Goal: Task Accomplishment & Management: Manage account settings

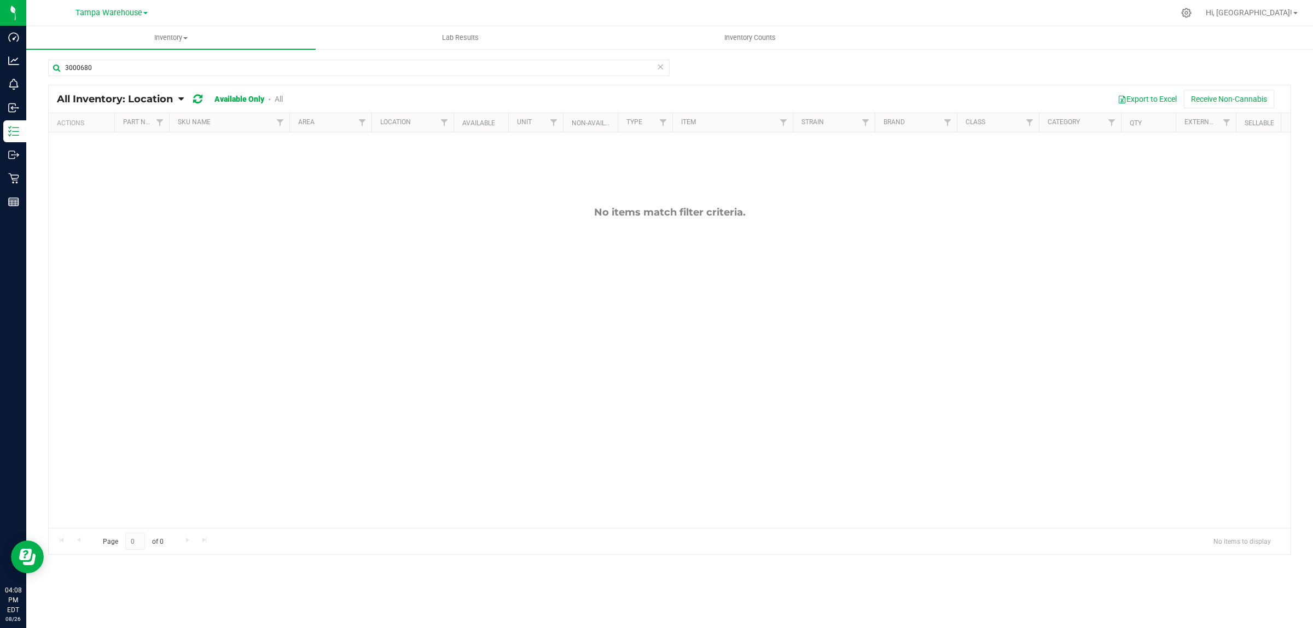
click at [114, 6] on div "[GEOGRAPHIC_DATA] Cultivation Green Acres Manufacturing [GEOGRAPHIC_DATA] Wareh…" at bounding box center [112, 12] width 72 height 13
click at [114, 11] on span "Tampa Warehouse" at bounding box center [109, 13] width 67 height 10
click at [112, 48] on link "Green Acres Manufacturing" at bounding box center [112, 53] width 160 height 15
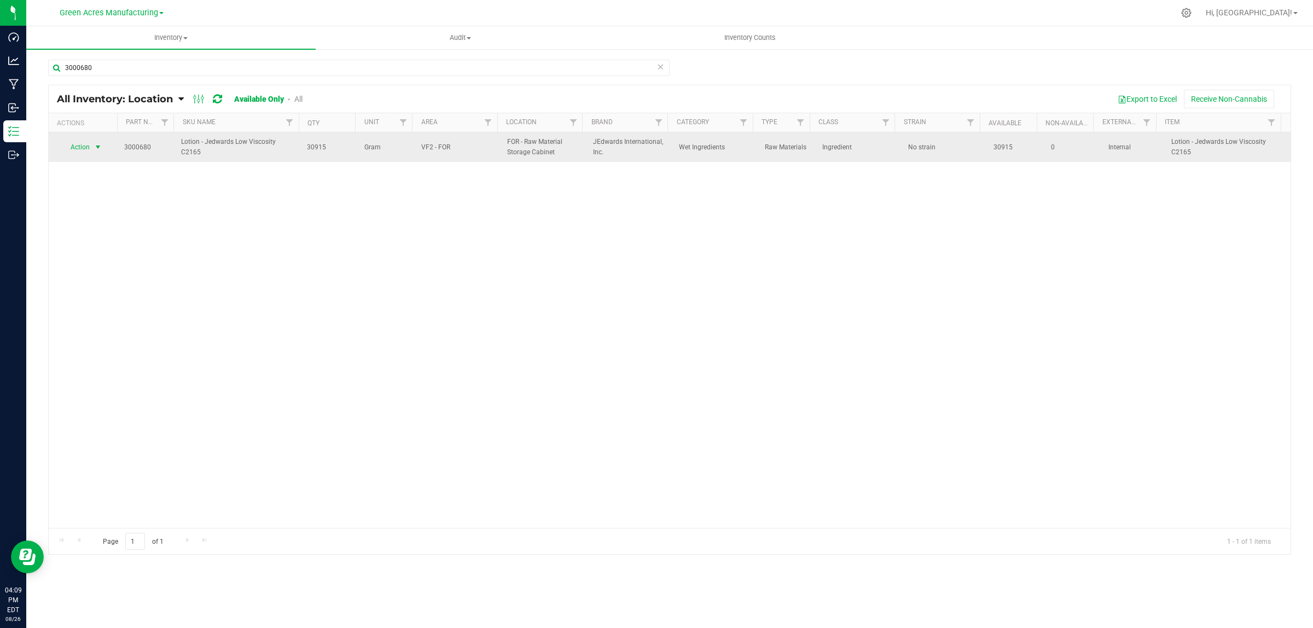
click at [79, 144] on span "Action" at bounding box center [76, 147] width 30 height 15
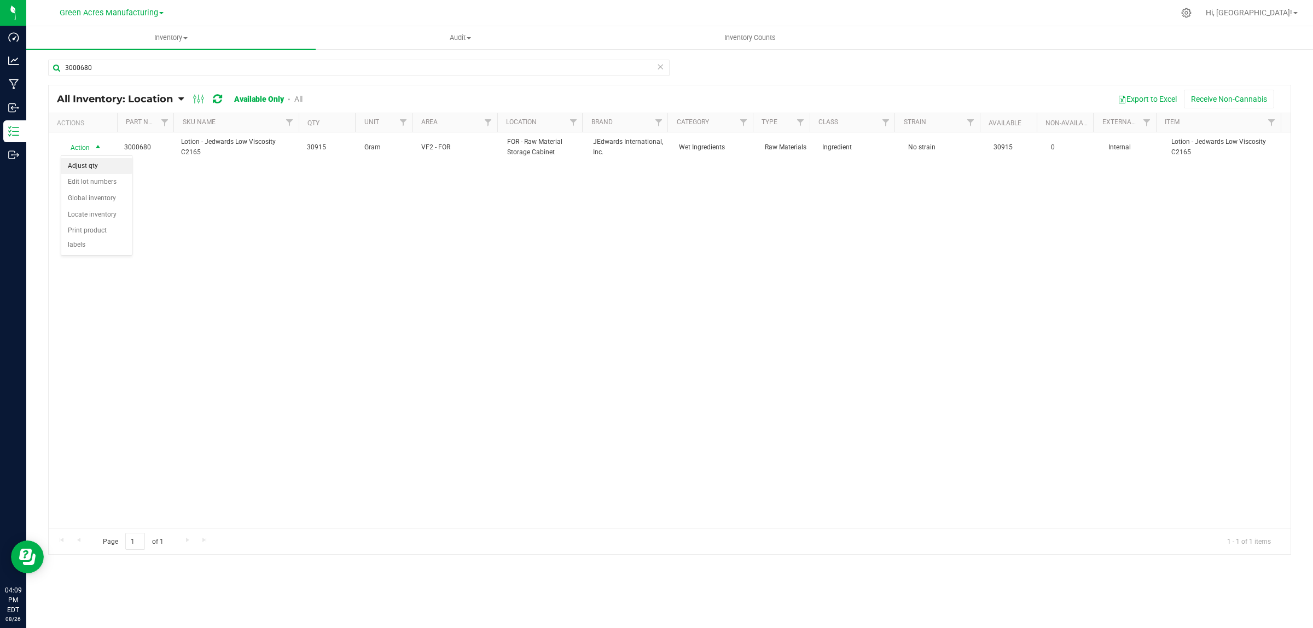
click at [80, 160] on li "Adjust qty" at bounding box center [96, 166] width 71 height 16
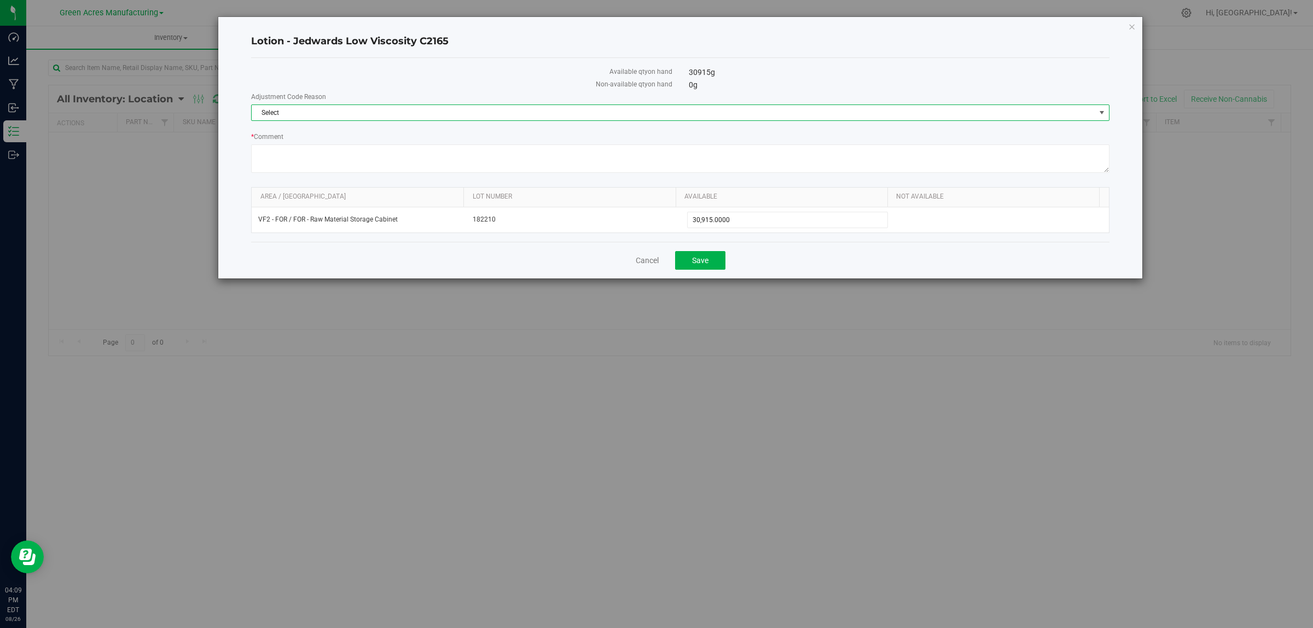
drag, startPoint x: 275, startPoint y: 113, endPoint x: 283, endPoint y: 157, distance: 44.1
click at [275, 113] on span "Select" at bounding box center [674, 112] width 844 height 15
drag, startPoint x: 297, startPoint y: 215, endPoint x: 407, endPoint y: 215, distance: 110.0
click at [297, 215] on li "Wrong Consumption" at bounding box center [680, 213] width 857 height 16
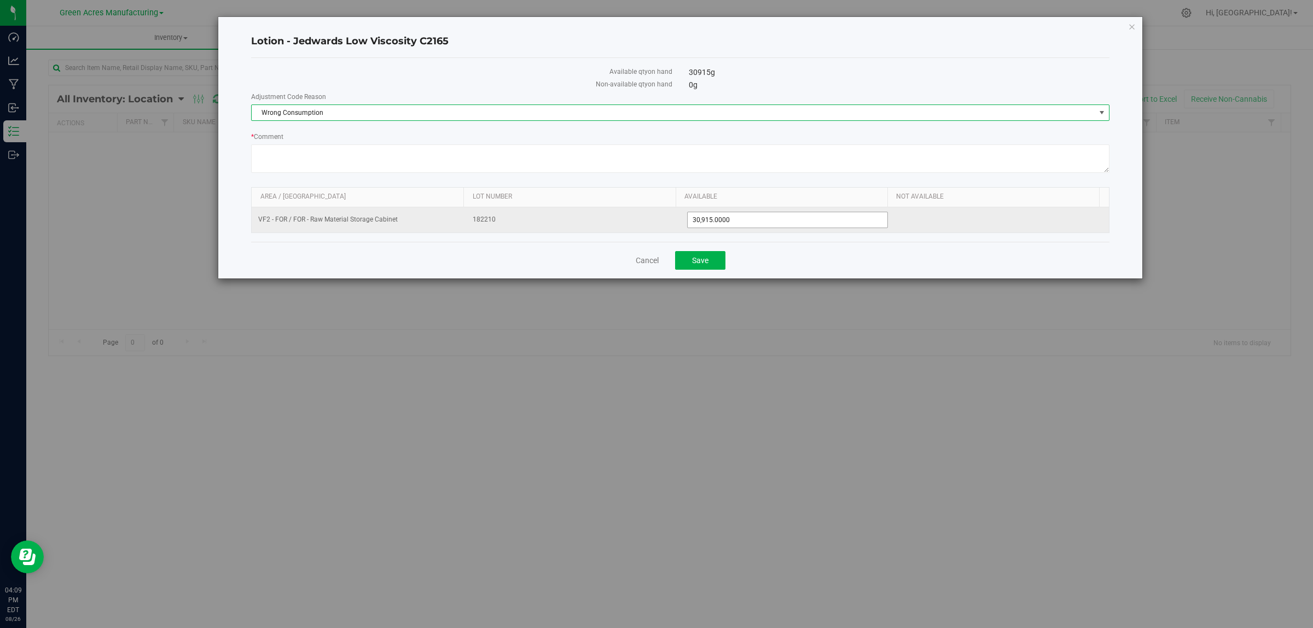
click at [770, 219] on span "30,915.0000 30915" at bounding box center [787, 220] width 201 height 16
click at [770, 219] on input "30915" at bounding box center [788, 219] width 200 height 15
type input "22000"
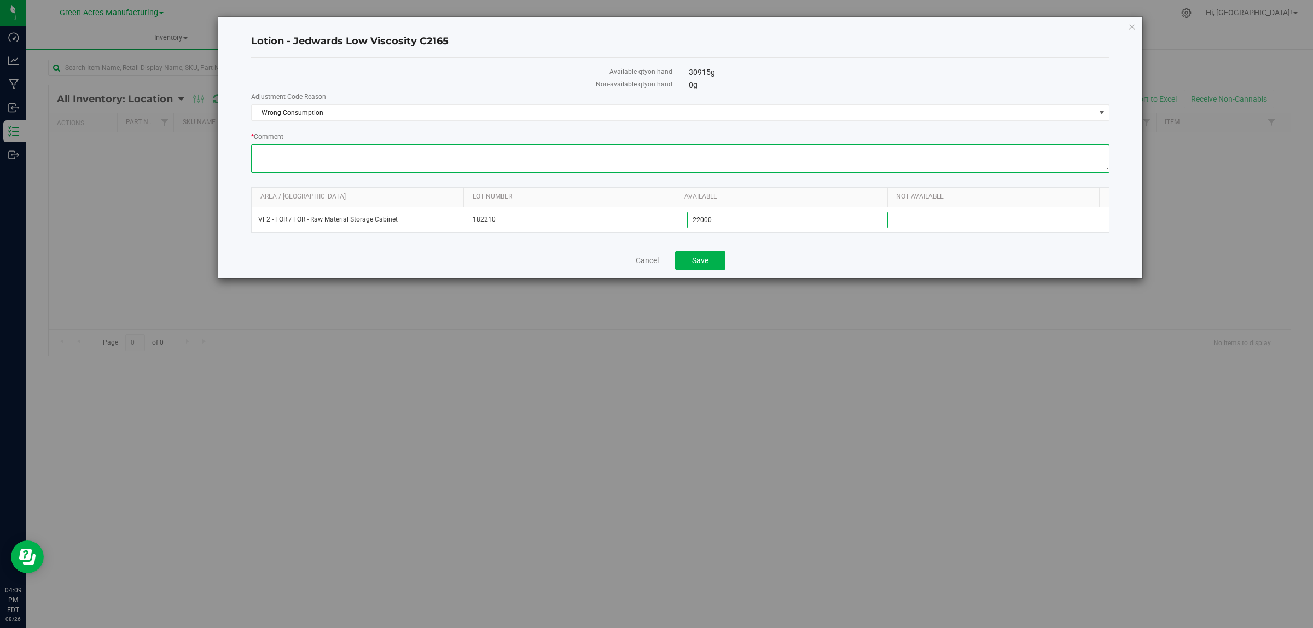
type input "22,000.0000"
click at [725, 152] on textarea "* Comment" at bounding box center [680, 158] width 859 height 28
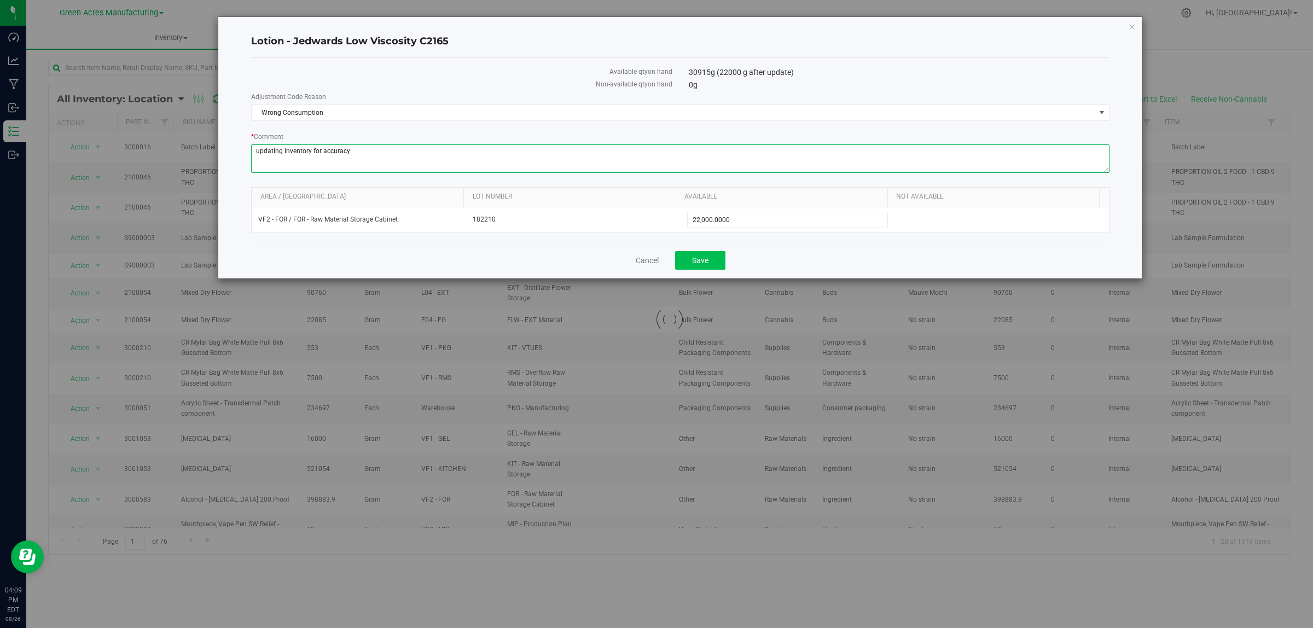
type textarea "updating inventory for accuracy"
click at [710, 260] on button "Save" at bounding box center [700, 260] width 50 height 19
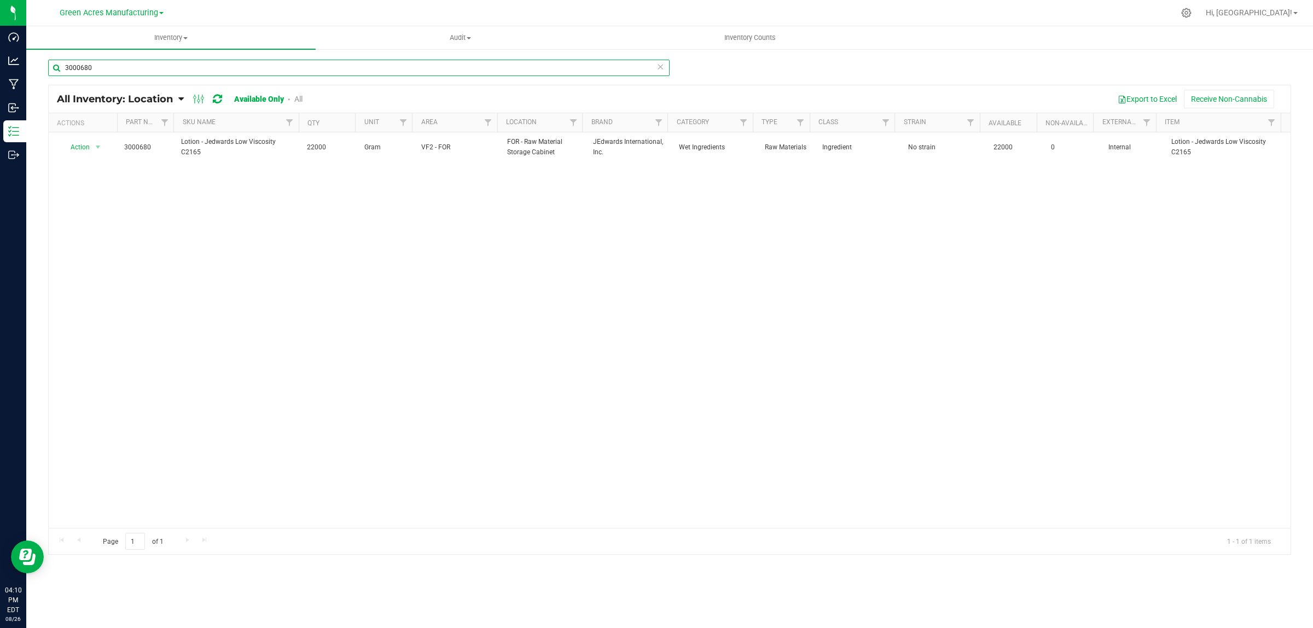
click at [119, 68] on input "3000680" at bounding box center [359, 68] width 622 height 16
type input "3004285"
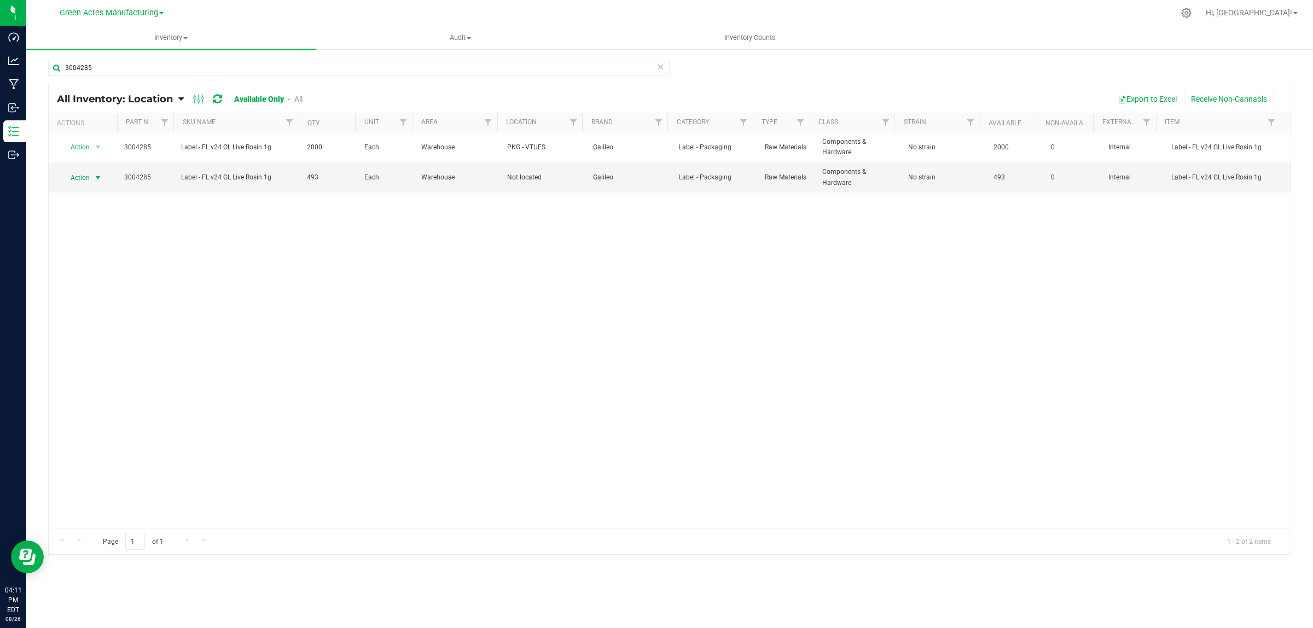
drag, startPoint x: 83, startPoint y: 178, endPoint x: 84, endPoint y: 194, distance: 16.5
click at [83, 179] on span "Action" at bounding box center [76, 177] width 30 height 15
click at [84, 194] on li "Adjust qty" at bounding box center [96, 196] width 71 height 16
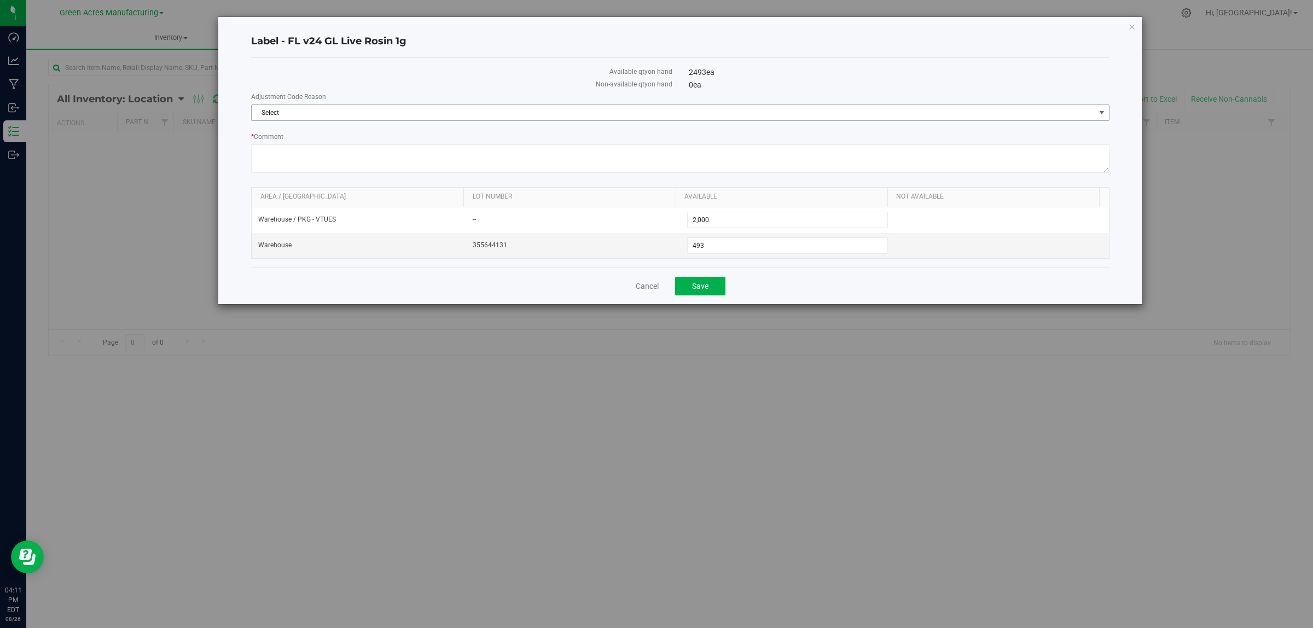
click at [285, 108] on span "Select" at bounding box center [674, 112] width 844 height 15
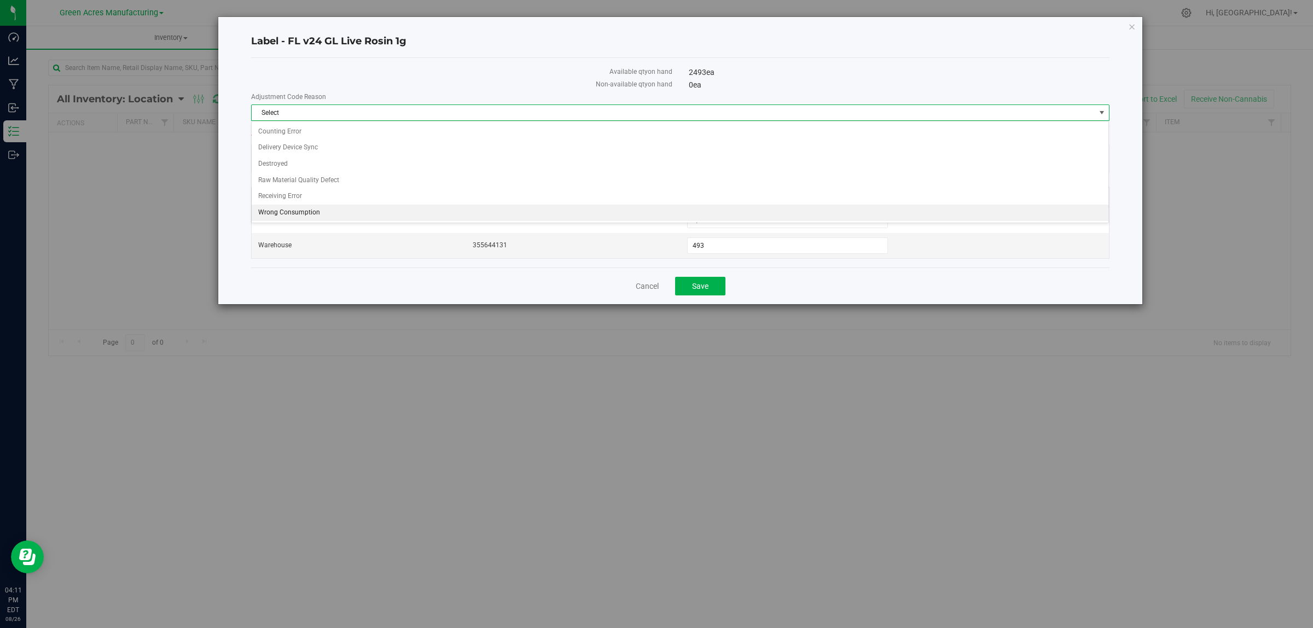
click at [285, 215] on li "Wrong Consumption" at bounding box center [680, 213] width 857 height 16
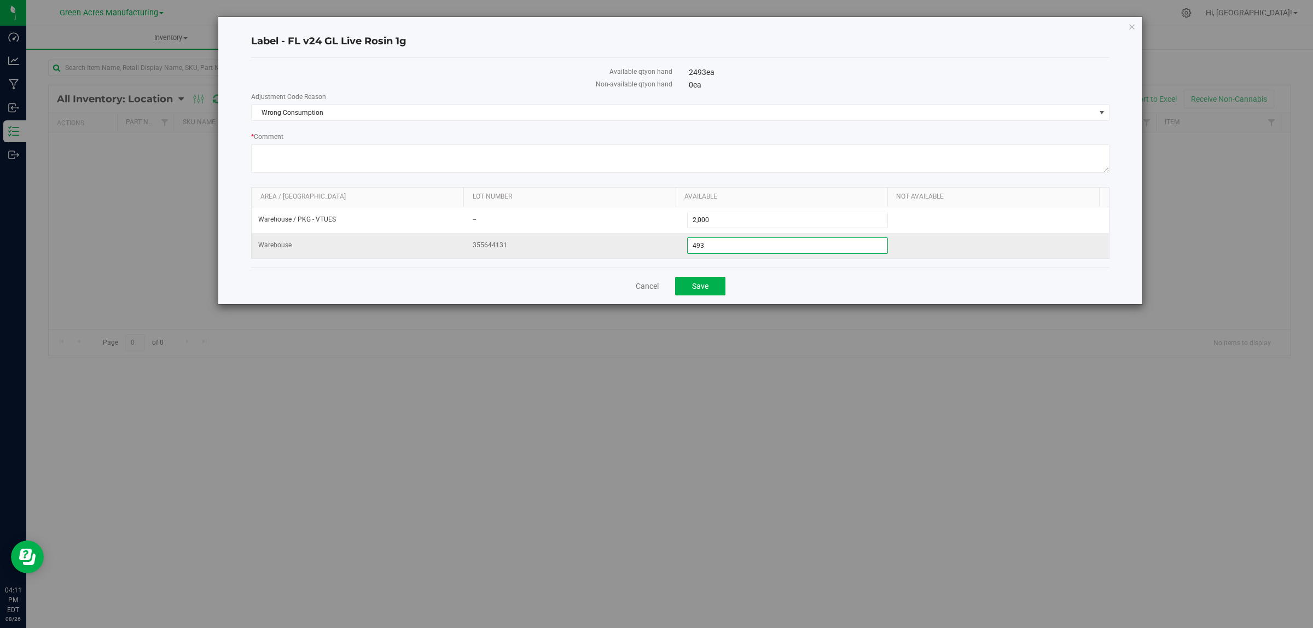
drag, startPoint x: 715, startPoint y: 247, endPoint x: 644, endPoint y: 252, distance: 71.3
click at [644, 252] on tr "Warehouse 355644131 493 493" at bounding box center [681, 245] width 858 height 25
type input "0"
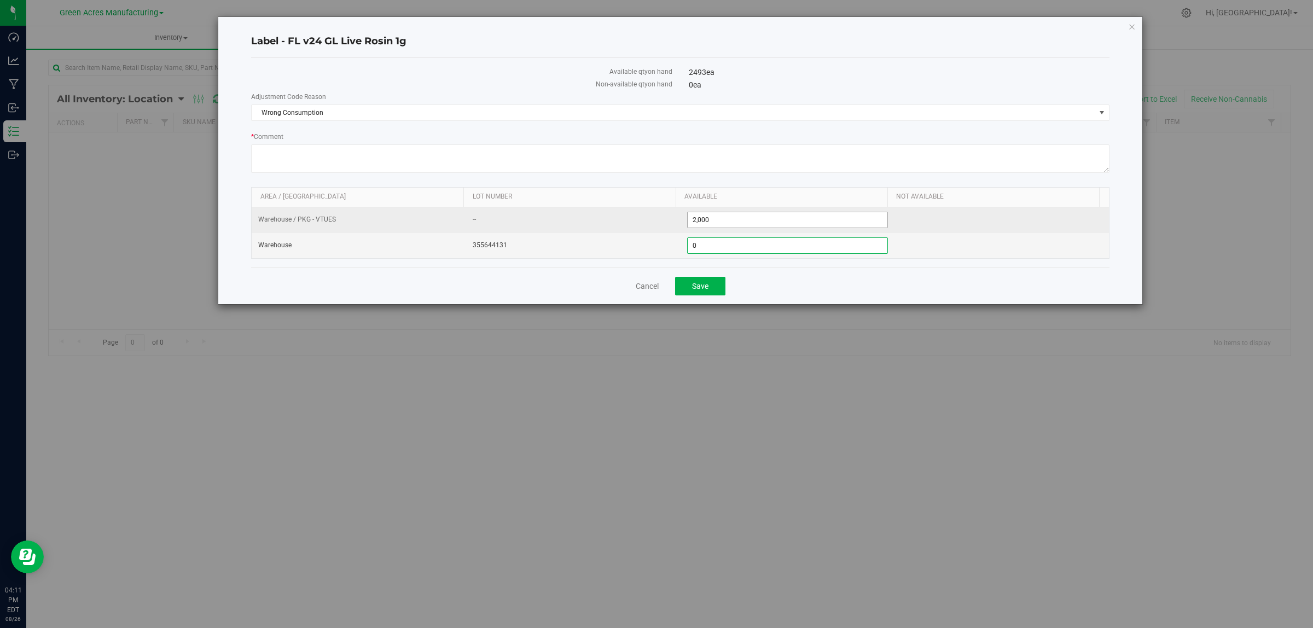
type input "0"
drag, startPoint x: 720, startPoint y: 219, endPoint x: 644, endPoint y: 219, distance: 75.5
click at [644, 219] on tr "Warehouse / PKG - VTUES -- 2,000 2000" at bounding box center [681, 220] width 858 height 26
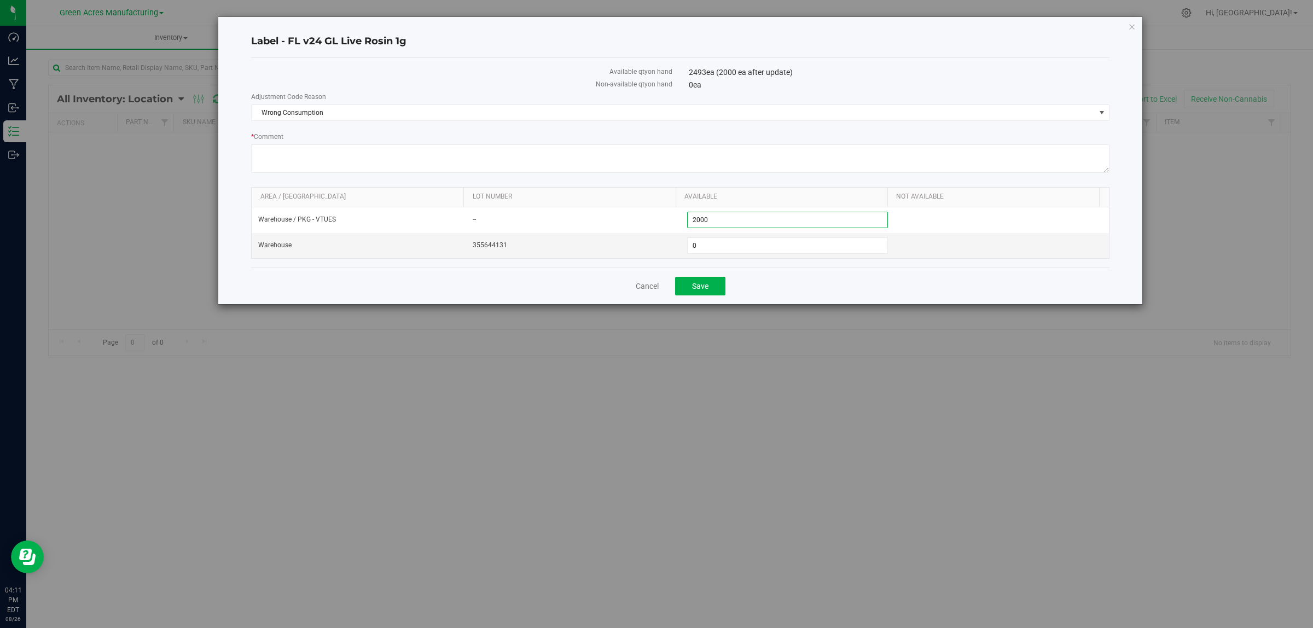
type input "0"
click at [833, 285] on div "Cancel Save" at bounding box center [680, 286] width 859 height 37
click at [716, 282] on button "Save" at bounding box center [700, 286] width 50 height 19
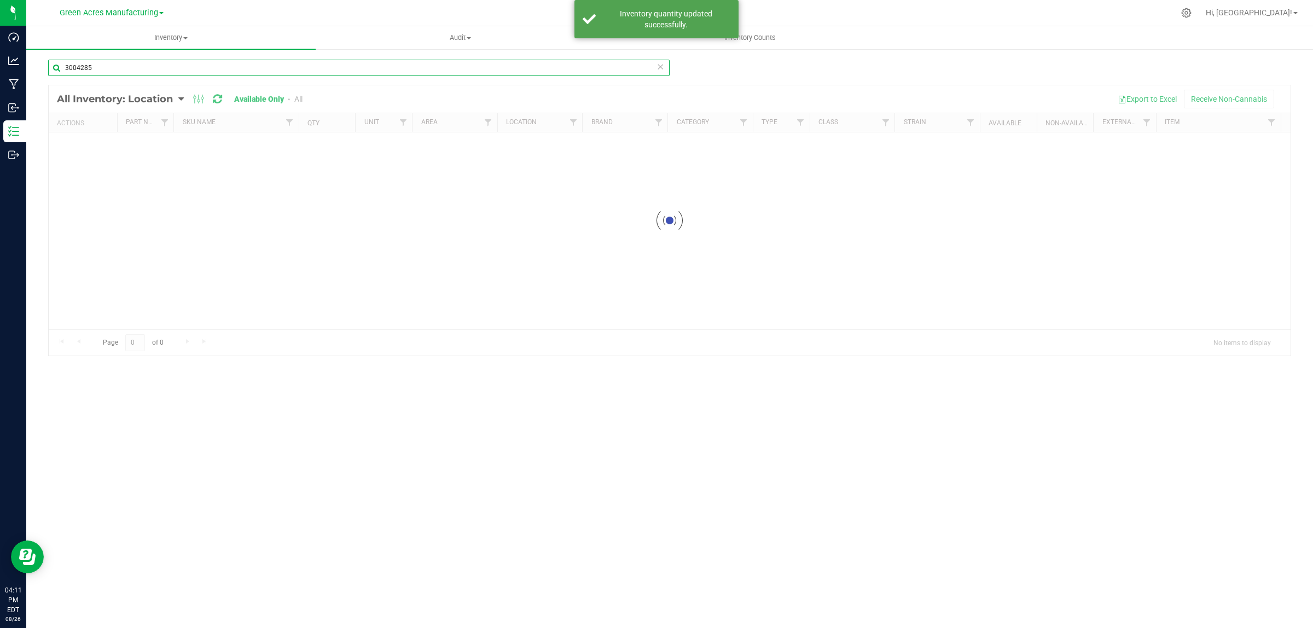
click at [99, 63] on input "3004285" at bounding box center [359, 68] width 622 height 16
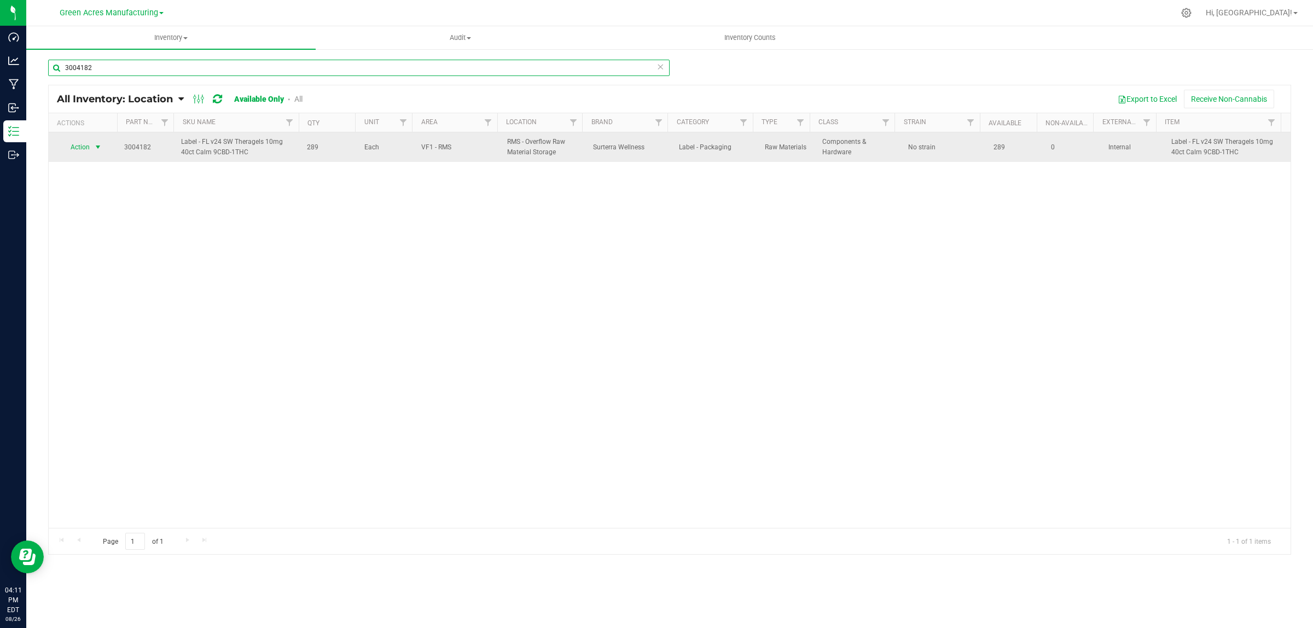
type input "3004182"
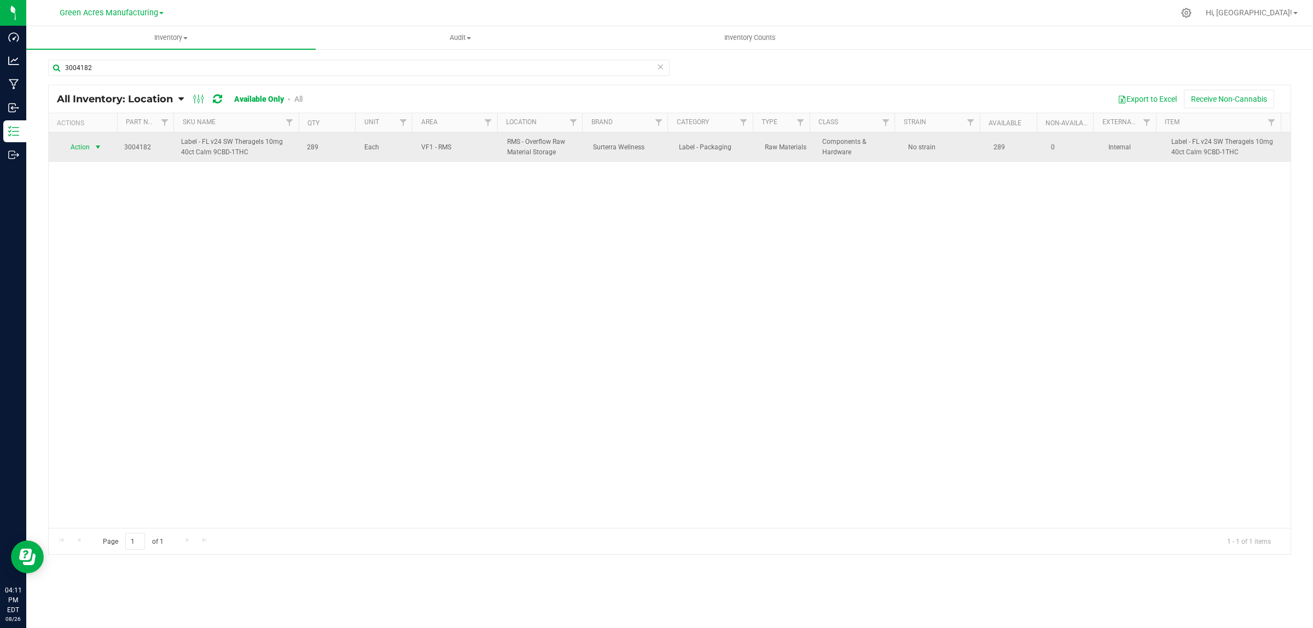
click at [83, 143] on span "Action" at bounding box center [76, 147] width 30 height 15
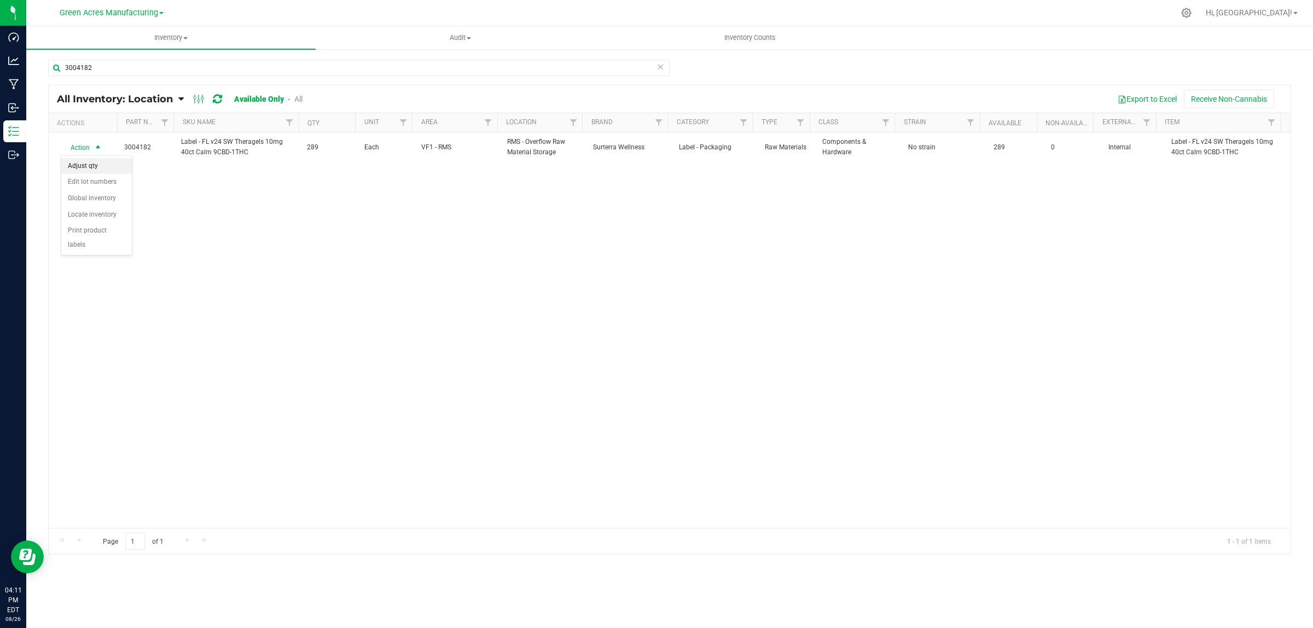
click at [96, 159] on li "Adjust qty" at bounding box center [96, 166] width 71 height 16
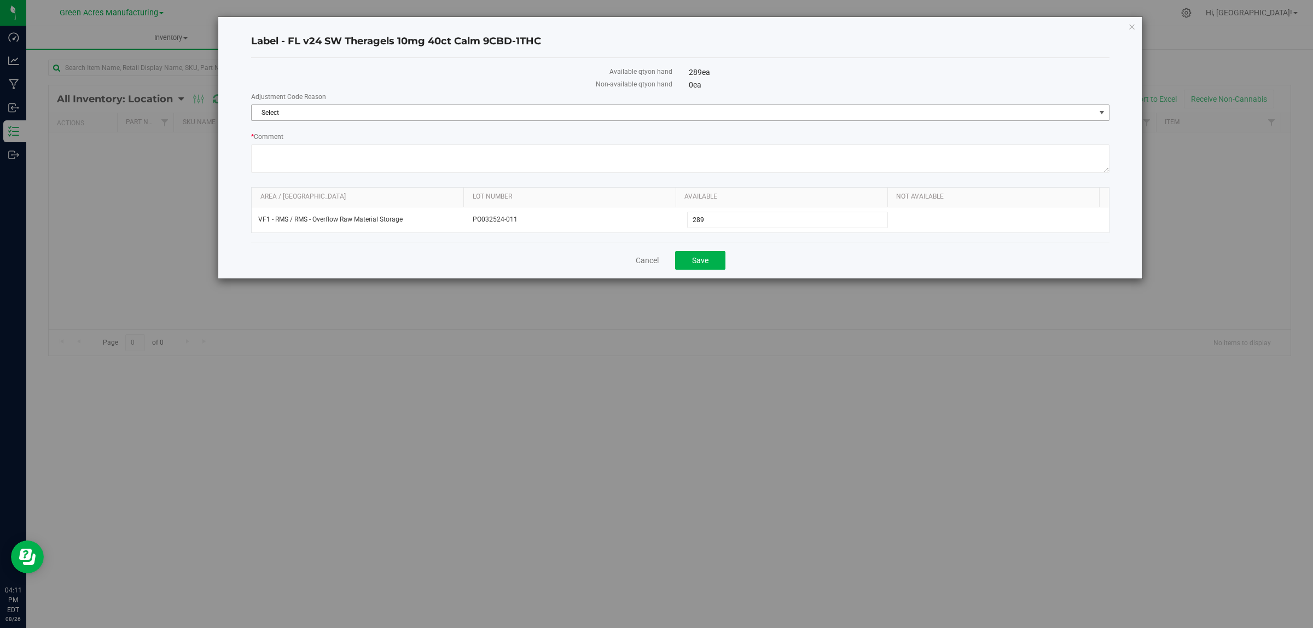
drag, startPoint x: 333, startPoint y: 111, endPoint x: 312, endPoint y: 147, distance: 40.9
click at [332, 111] on span "Select" at bounding box center [674, 112] width 844 height 15
click at [292, 208] on li "Wrong Consumption" at bounding box center [680, 213] width 857 height 16
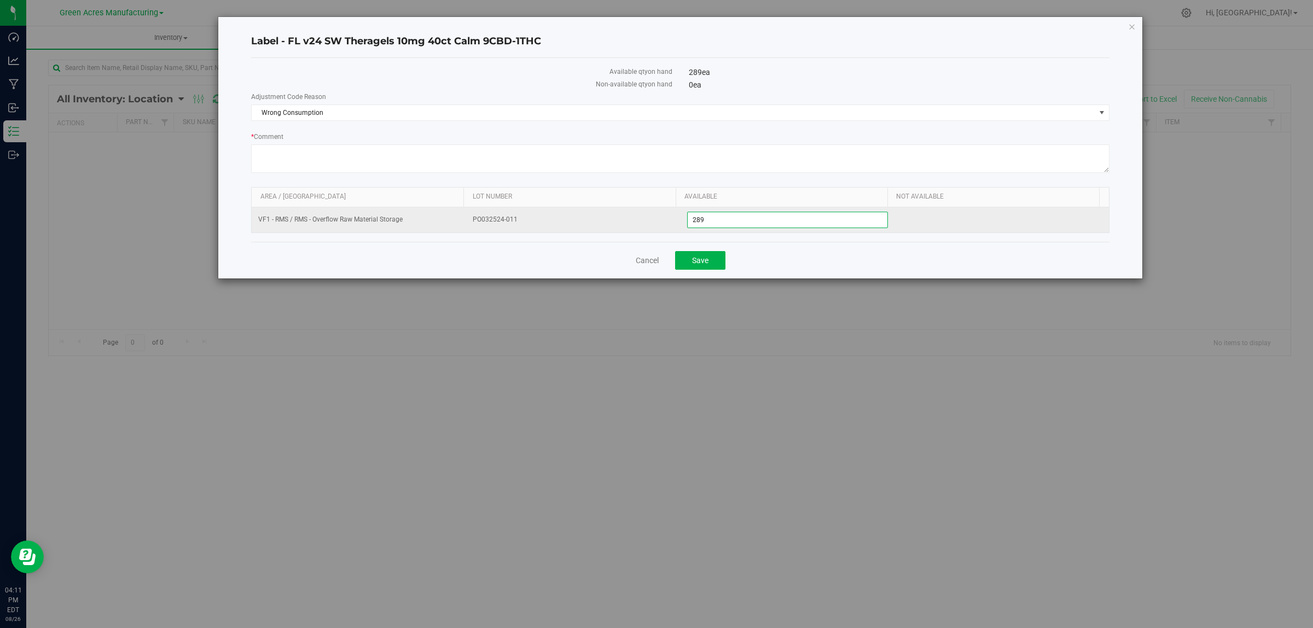
drag, startPoint x: 737, startPoint y: 218, endPoint x: 639, endPoint y: 216, distance: 97.4
click at [646, 219] on tr "VF1 - RMS / RMS - Overflow Raw Material Storage PO032524-011 289 289" at bounding box center [681, 219] width 858 height 25
type input "0"
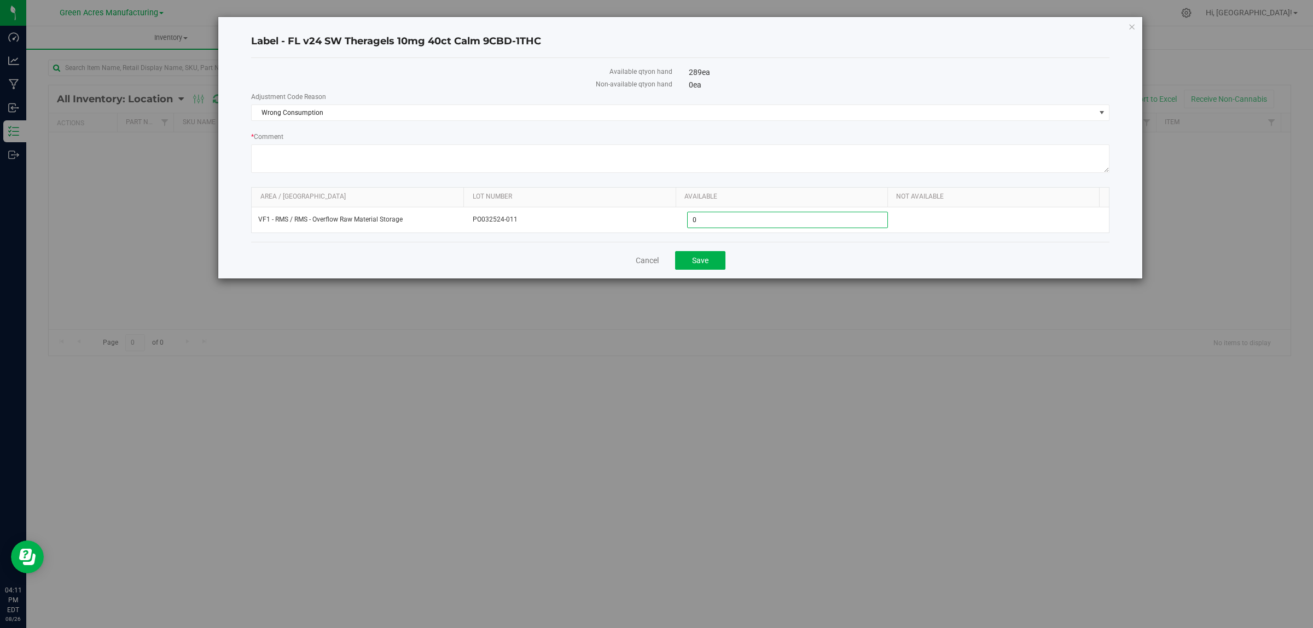
type input "0"
click at [710, 282] on div "Label - FL v24 SW Theragels 10mg 40ct Calm 9CBD-1THC Available qty on hand 289 …" at bounding box center [661, 314] width 1322 height 628
click at [713, 273] on div "Cancel Save" at bounding box center [680, 260] width 859 height 37
click at [716, 262] on button "Save" at bounding box center [700, 260] width 50 height 19
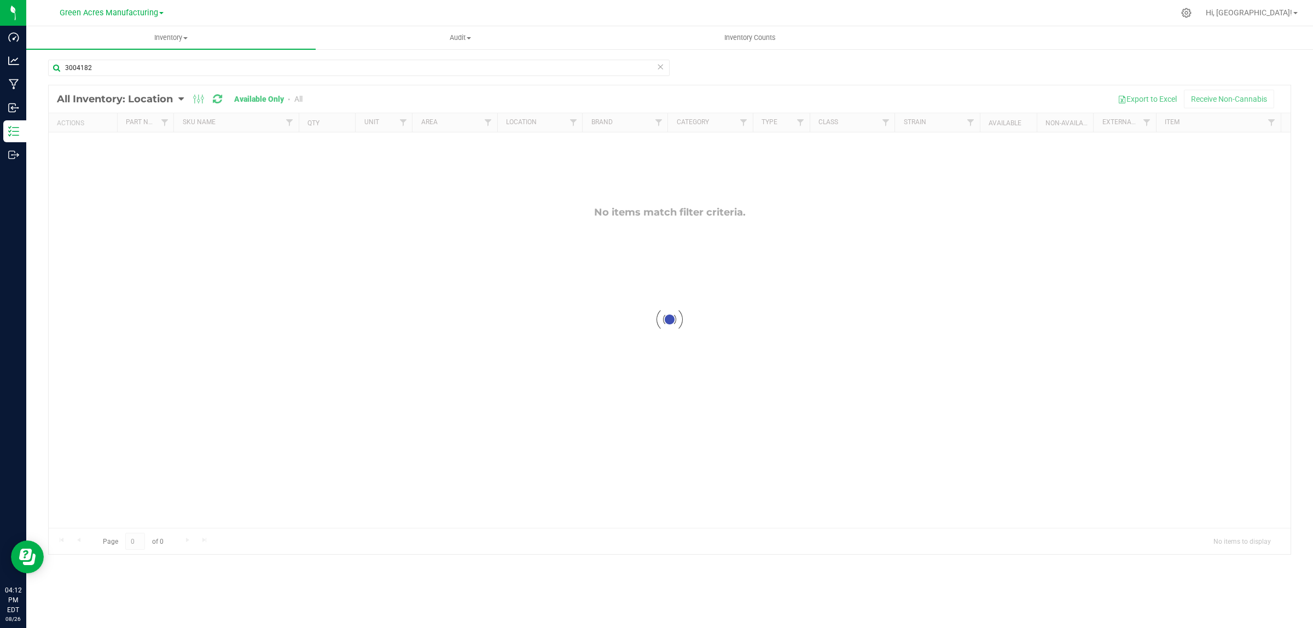
drag, startPoint x: 269, startPoint y: 337, endPoint x: 263, endPoint y: 323, distance: 15.2
click at [269, 337] on div at bounding box center [670, 319] width 1242 height 469
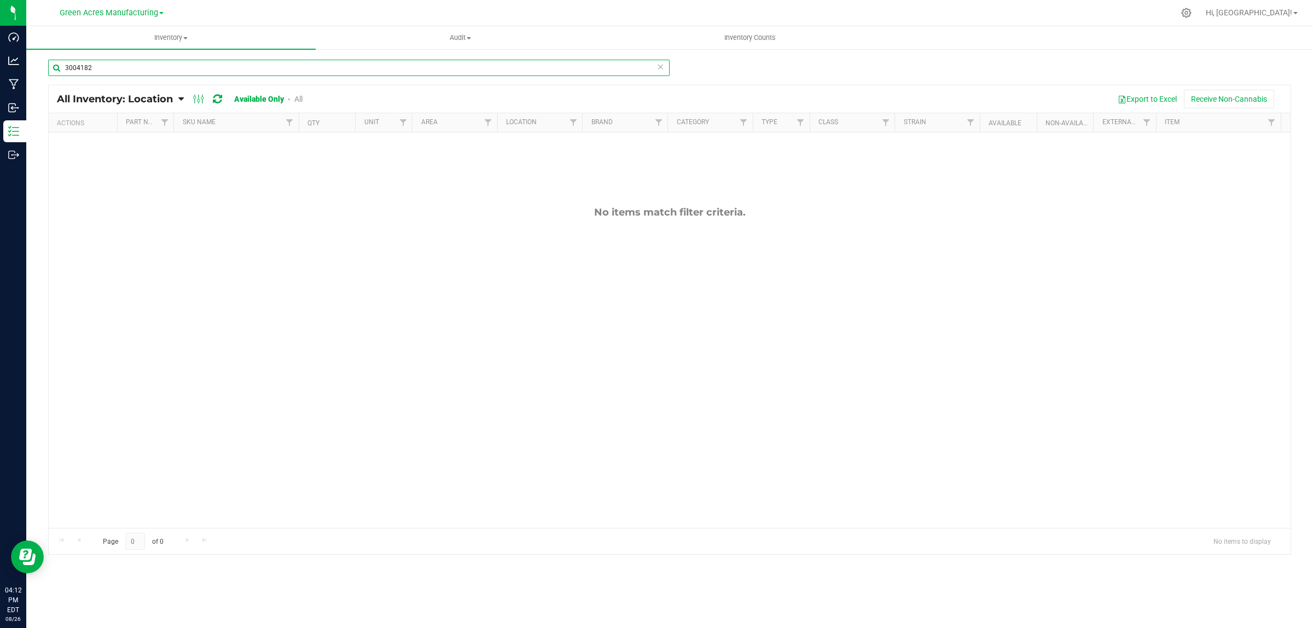
drag, startPoint x: 90, startPoint y: 66, endPoint x: 41, endPoint y: 65, distance: 49.3
click at [41, 65] on div "3004182 All Inventory: Location Item Summary Item (default) Item by Strain Item…" at bounding box center [669, 219] width 1287 height 342
type input "batch"
